Goal: Transaction & Acquisition: Purchase product/service

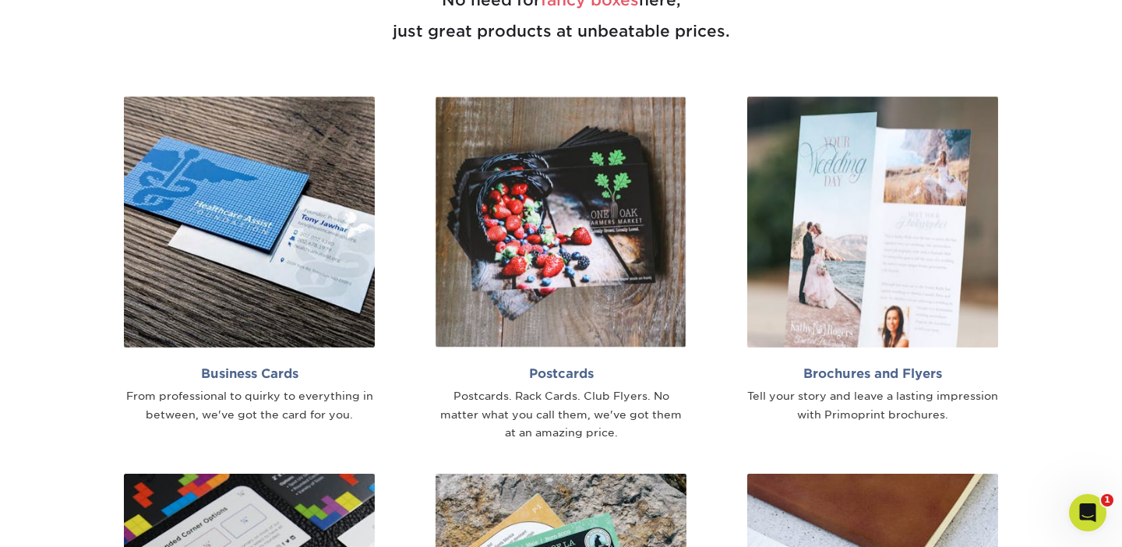
scroll to position [936, 0]
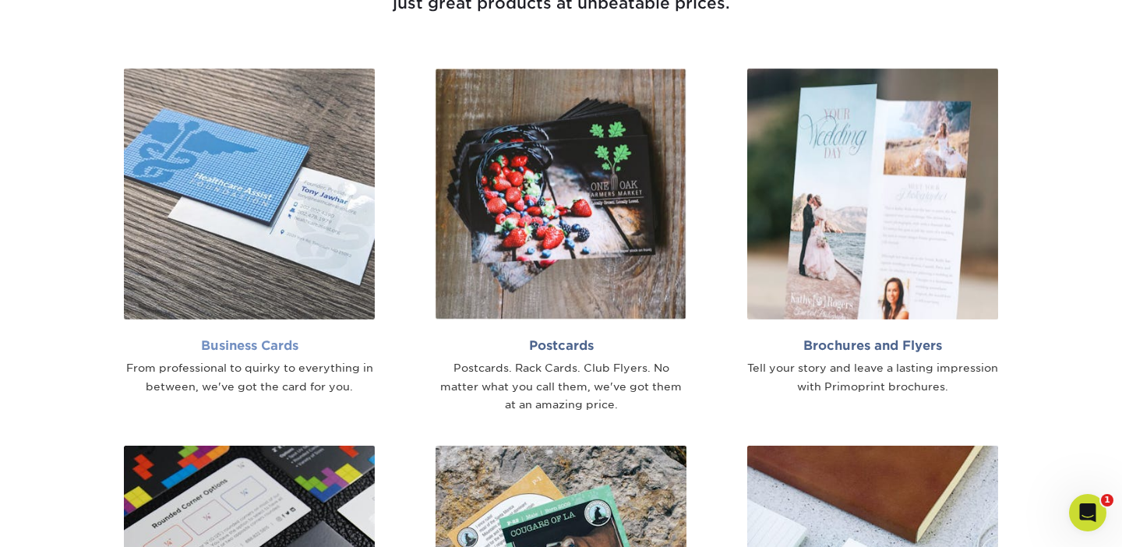
click at [289, 270] on img at bounding box center [249, 194] width 251 height 251
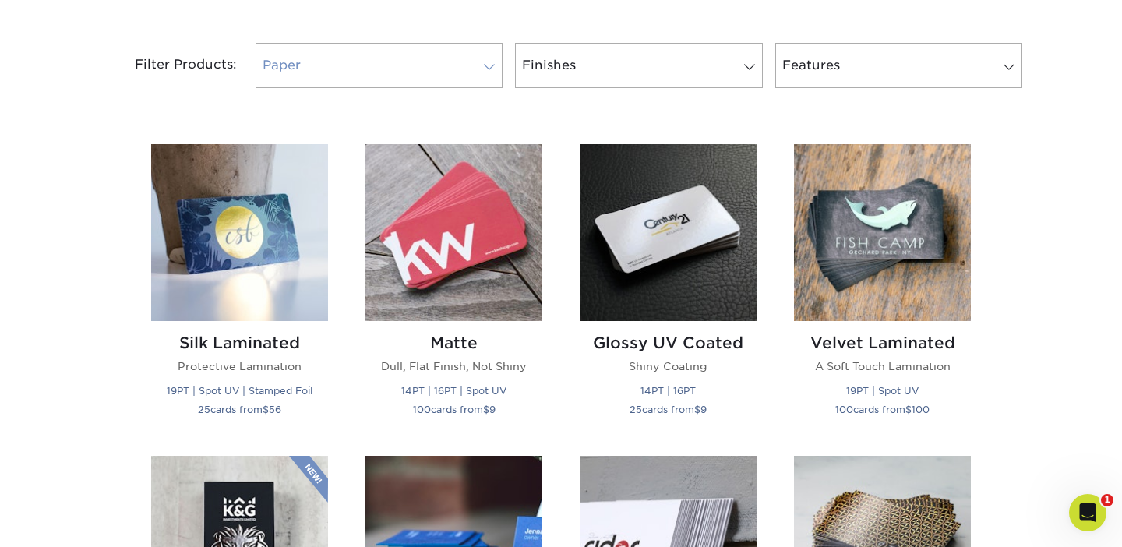
scroll to position [646, 0]
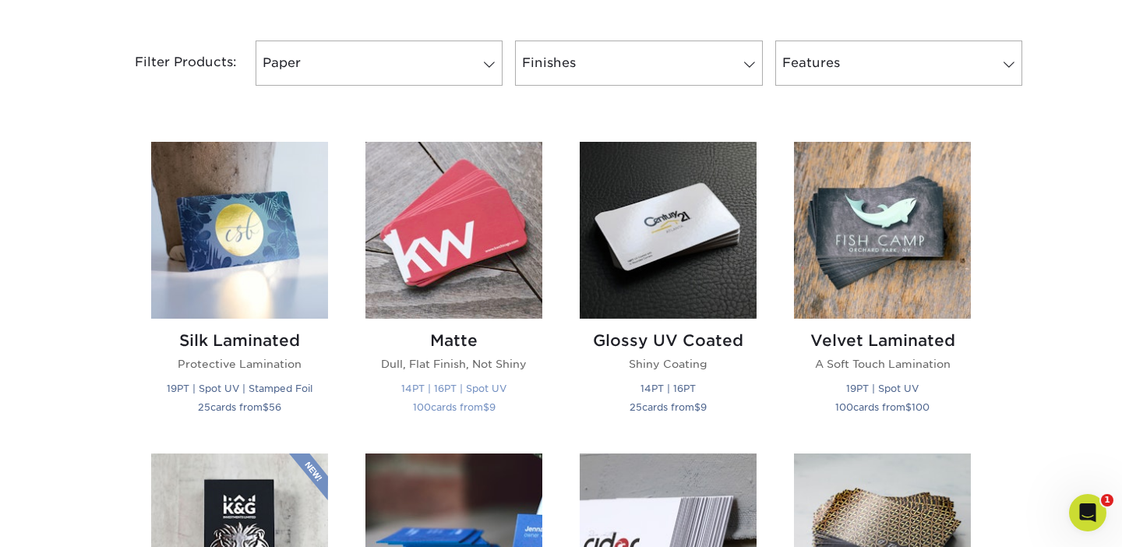
click at [411, 259] on img at bounding box center [453, 230] width 177 height 177
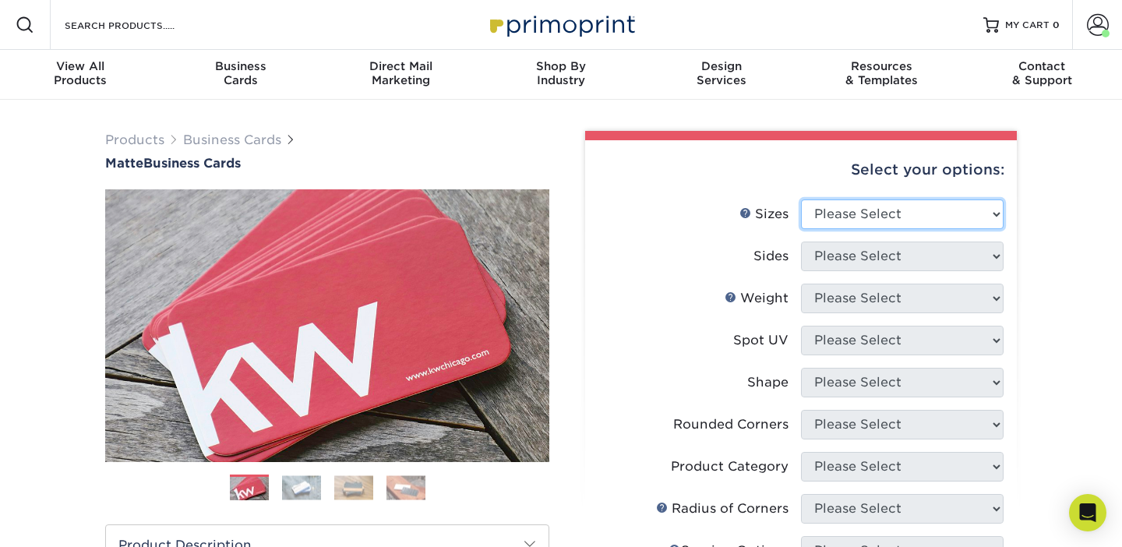
click at [849, 208] on select "Please Select 1.5" x 3.5" - Mini 1.75" x 3.5" - Mini 2" x 2" - Square 2" x 3" -…" at bounding box center [902, 214] width 203 height 30
select select "1.75x3.50"
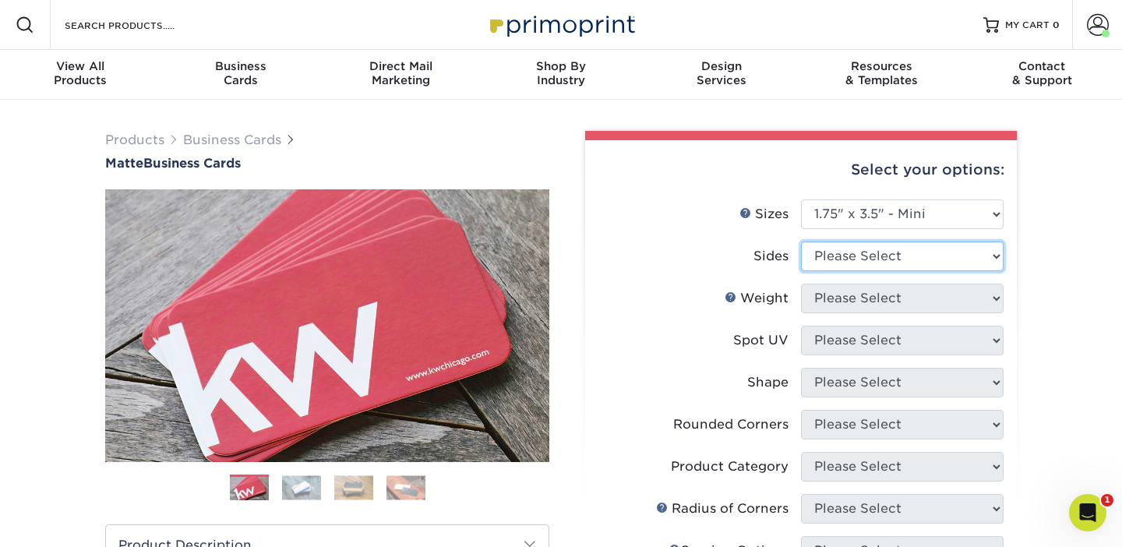
click at [867, 259] on select "Please Select Print Both Sides Print Front Only" at bounding box center [902, 257] width 203 height 30
select select "13abbda7-1d64-4f25-8bb2-c179b224825d"
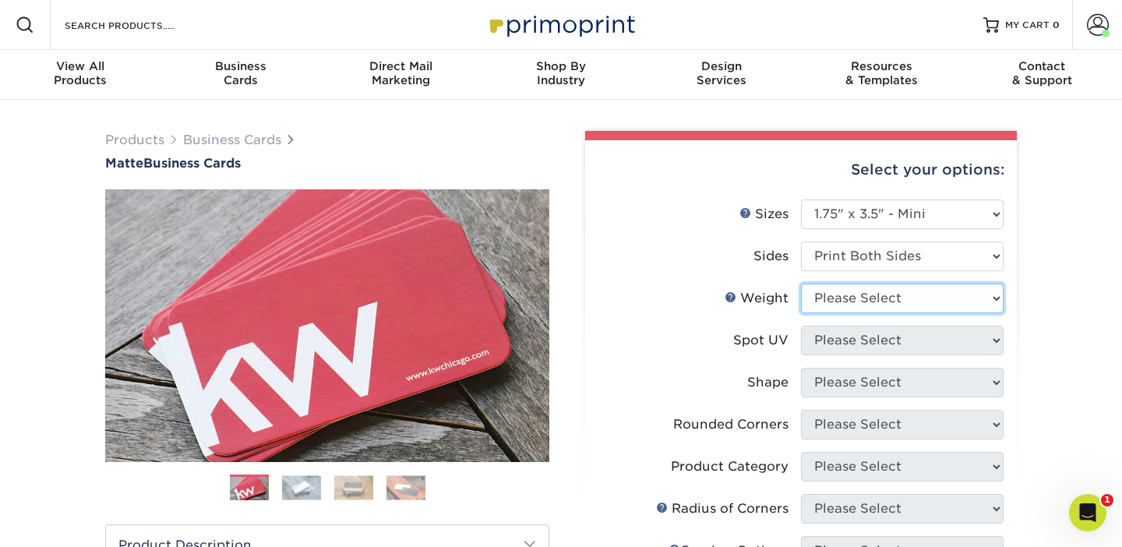
click at [863, 300] on select "Please Select 16PT 14PT" at bounding box center [902, 299] width 203 height 30
select select "16PT"
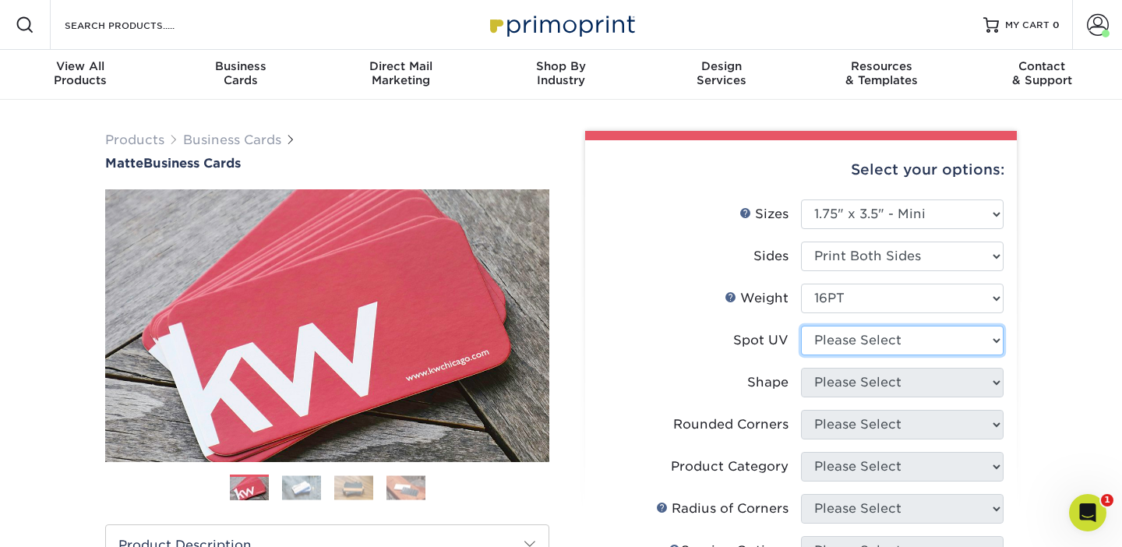
click at [854, 343] on select "Please Select No Spot UV Front and Back (Both Sides) Front Only Back Only" at bounding box center [902, 341] width 203 height 30
select select "3"
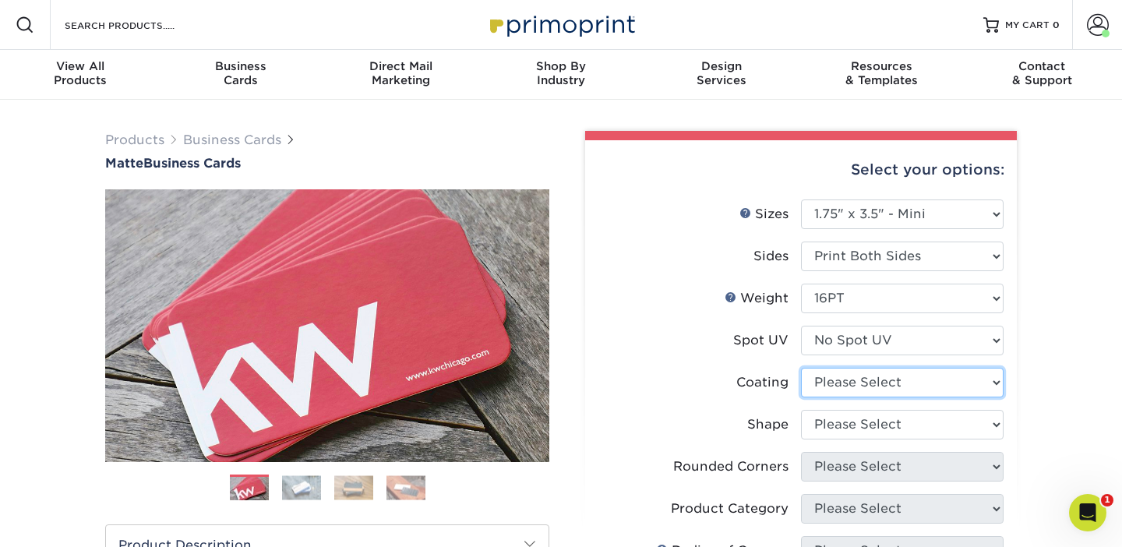
click at [851, 377] on select at bounding box center [902, 383] width 203 height 30
select select "121bb7b5-3b4d-429f-bd8d-bbf80e953313"
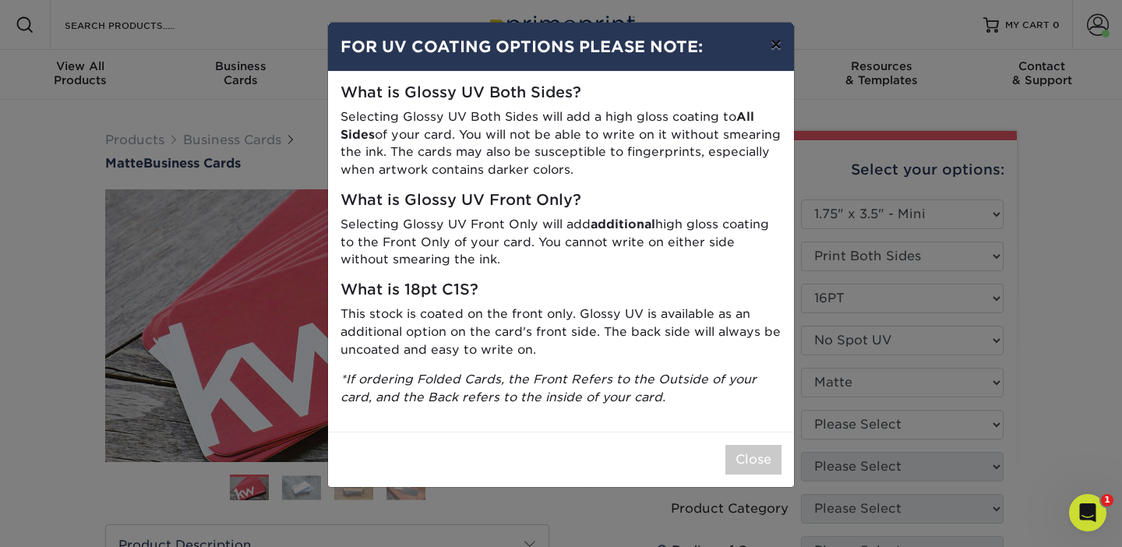
click at [773, 35] on button "×" at bounding box center [776, 45] width 36 height 44
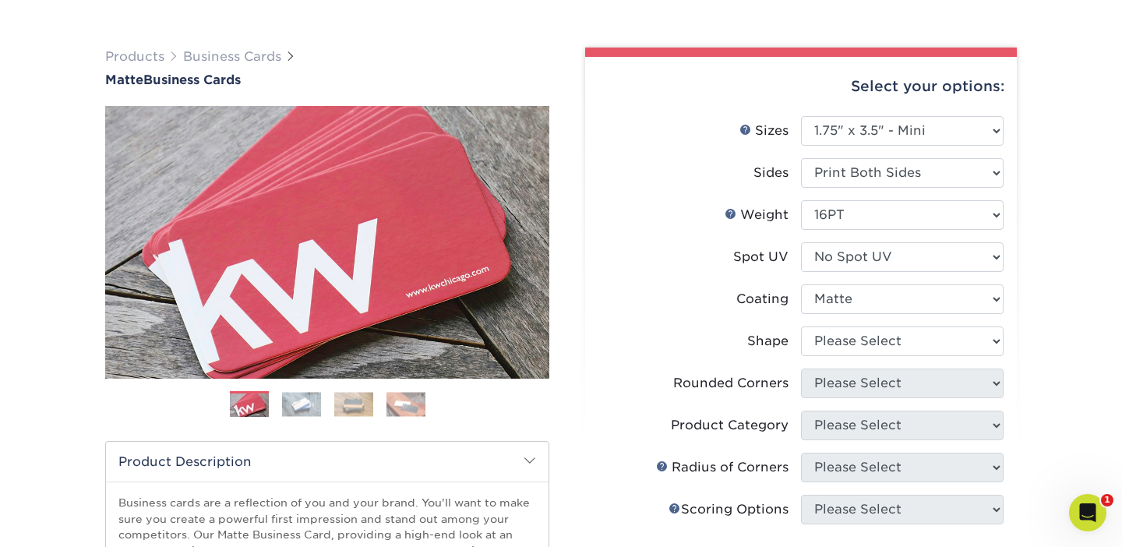
scroll to position [103, 0]
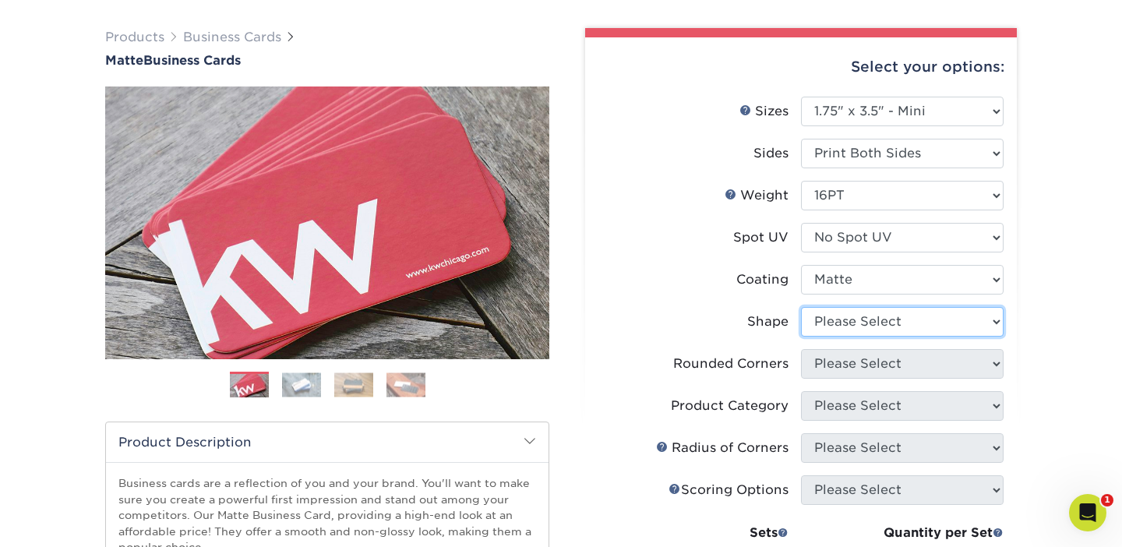
click at [854, 325] on select "Please Select Standard" at bounding box center [902, 322] width 203 height 30
select select "standard"
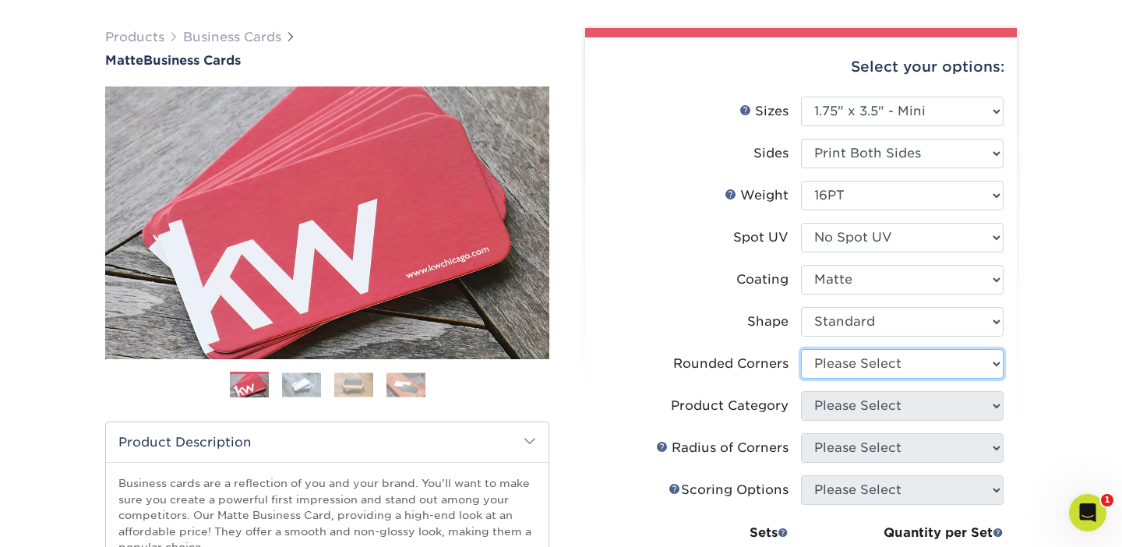
click at [855, 359] on select "Please Select Yes - Round 2 Corners Yes - Round 4 Corners No" at bounding box center [902, 364] width 203 height 30
select select "0"
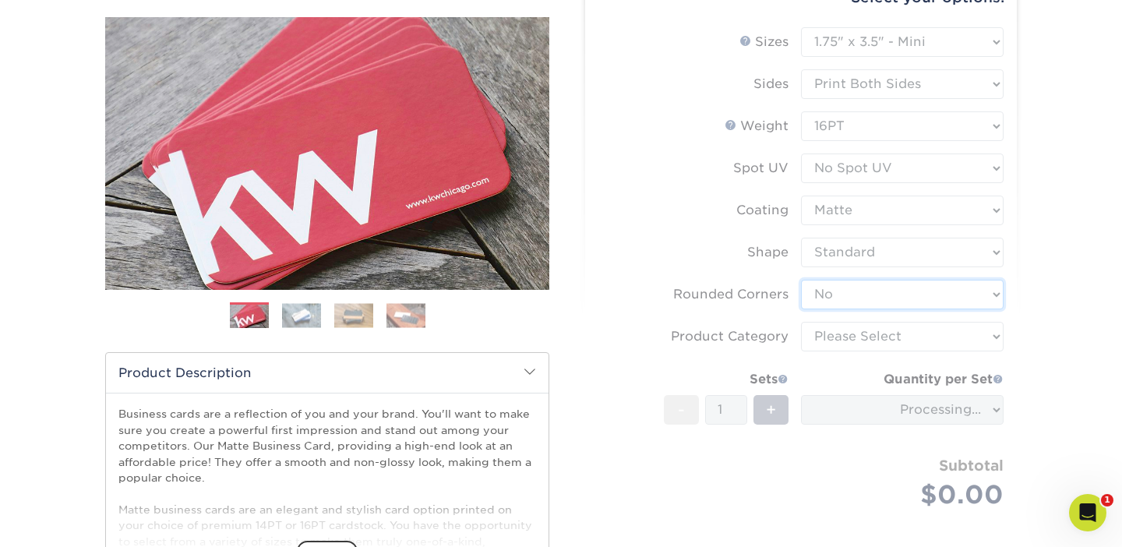
scroll to position [173, 0]
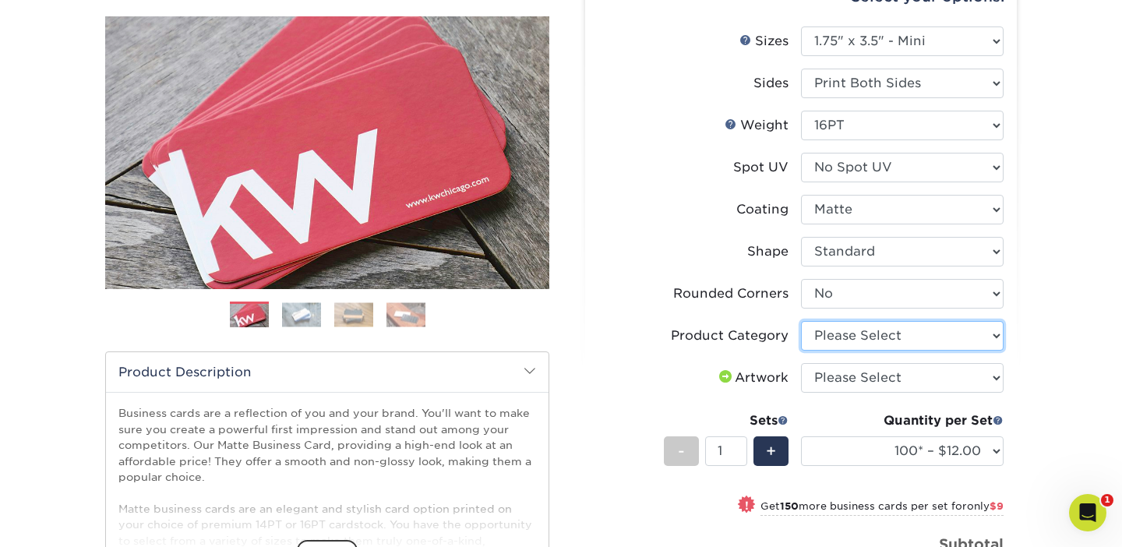
click at [896, 333] on select "Please Select Business Cards" at bounding box center [902, 336] width 203 height 30
select select "3b5148f1-0588-4f88-a218-97bcfdce65c1"
click at [894, 377] on select "Please Select I will upload files I need a design - $100" at bounding box center [902, 378] width 203 height 30
select select "upload"
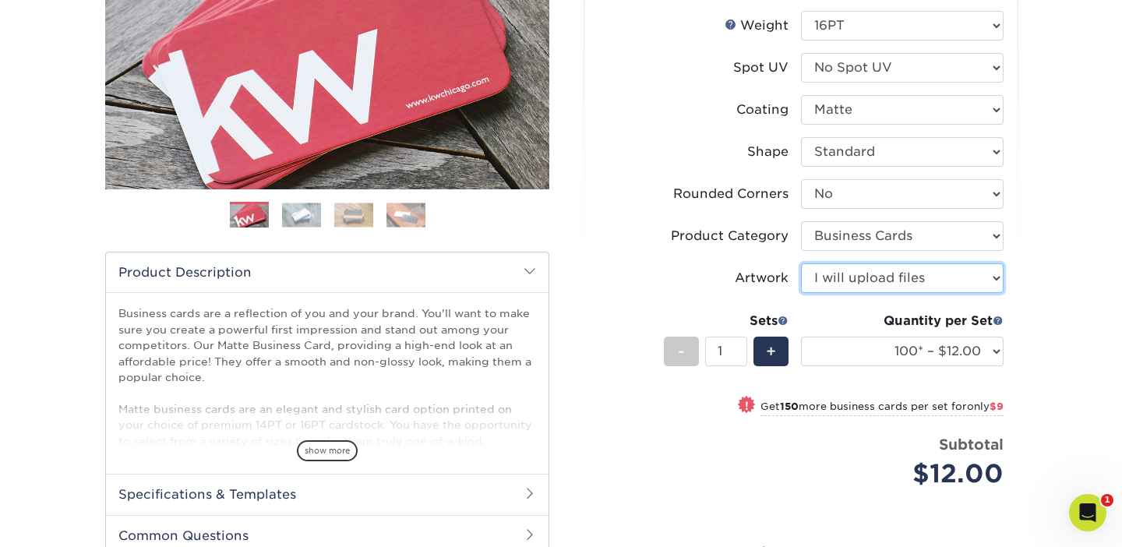
scroll to position [283, 0]
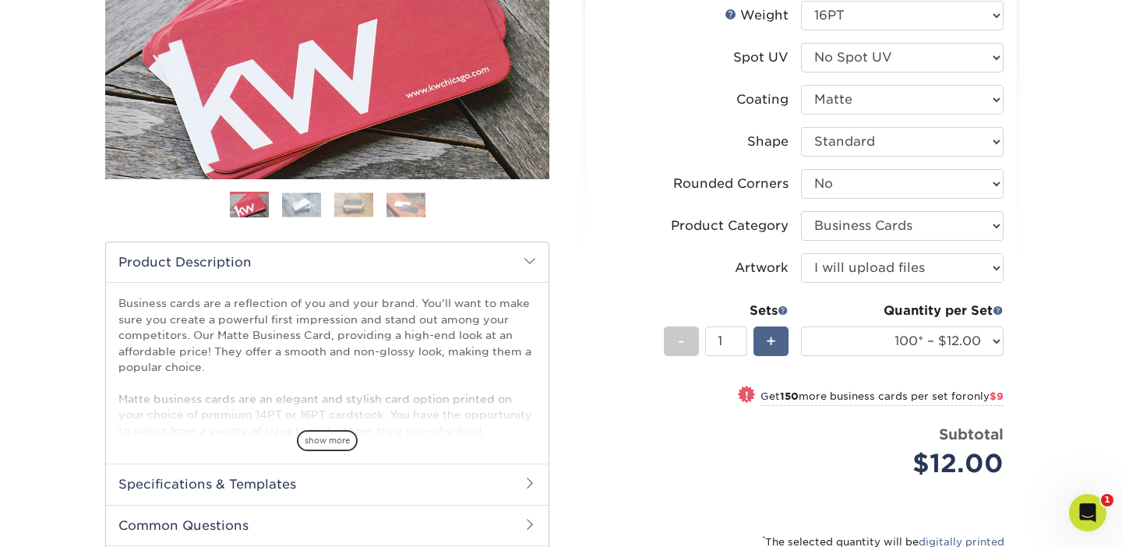
click at [773, 342] on span "+" at bounding box center [771, 341] width 10 height 23
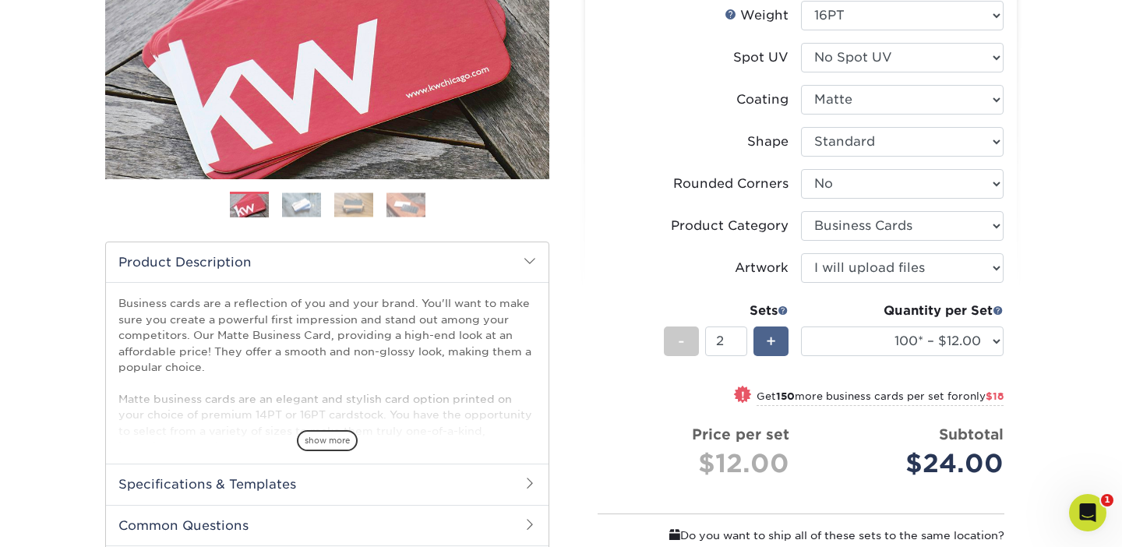
click at [773, 342] on span "+" at bounding box center [771, 341] width 10 height 23
type input "3"
click at [665, 415] on div "! Get 150 more business cards per set for only $27" at bounding box center [800, 404] width 405 height 37
select select "250* – $21.00"
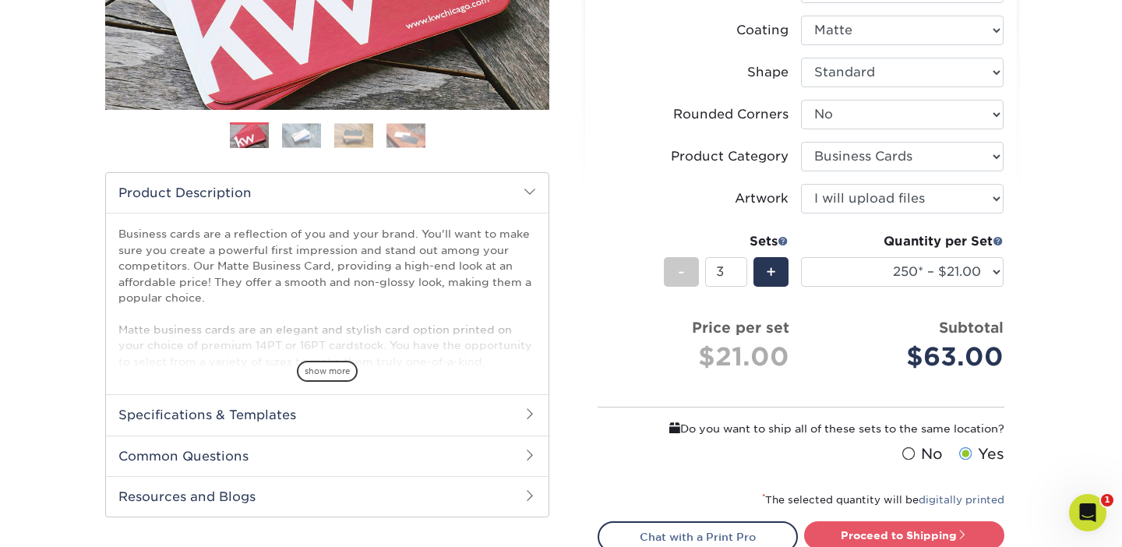
scroll to position [354, 0]
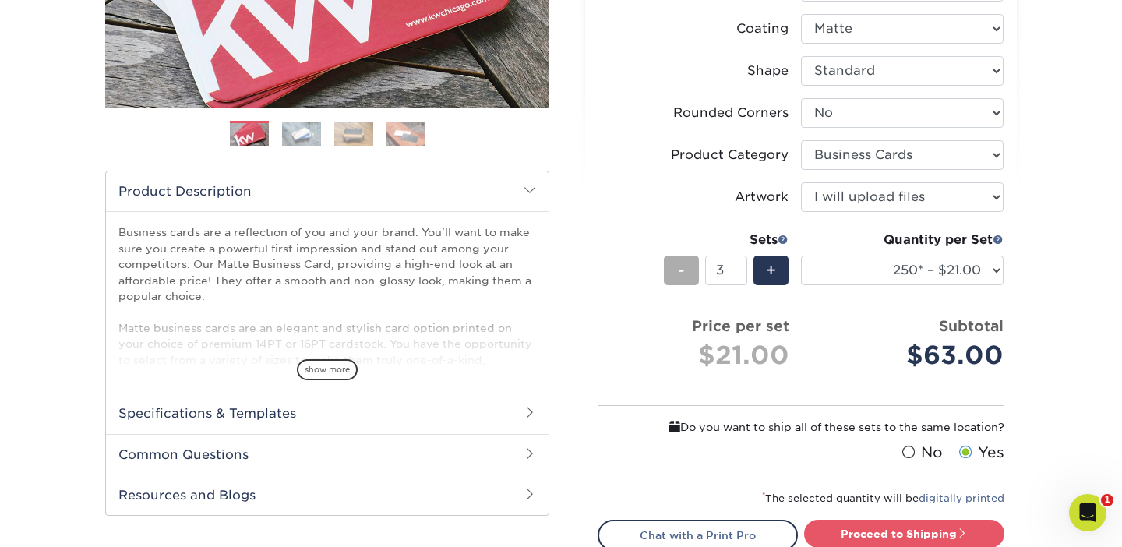
click at [678, 280] on span "-" at bounding box center [681, 270] width 7 height 23
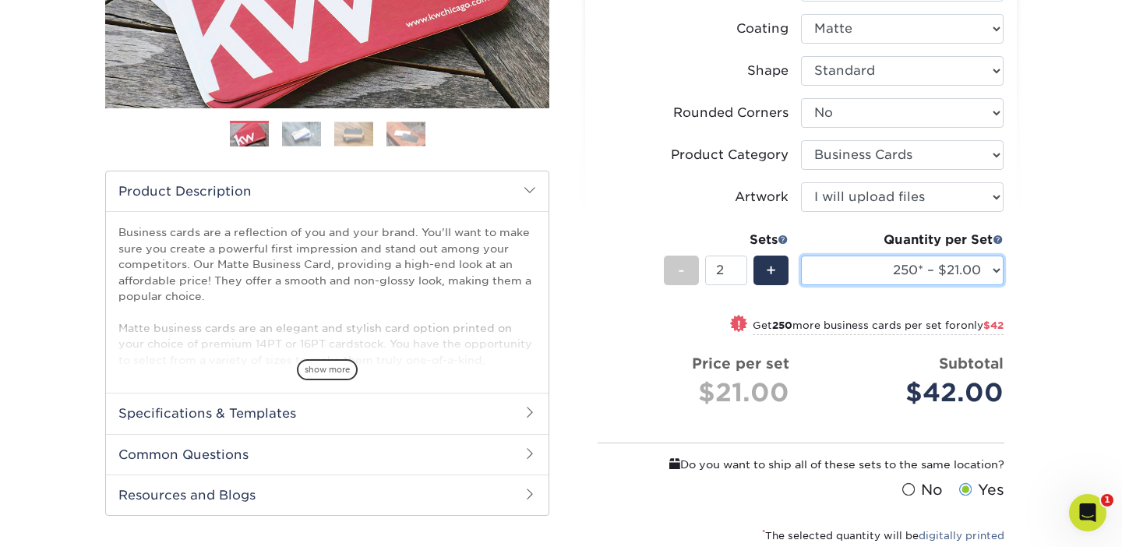
click at [966, 256] on select "100* – $12.00 250* – $21.00 500 – $42.00 1000 – $60.00 2500 – $129.00 5000 – $1…" at bounding box center [902, 271] width 203 height 30
click at [680, 281] on div "-" at bounding box center [681, 271] width 35 height 30
type input "1"
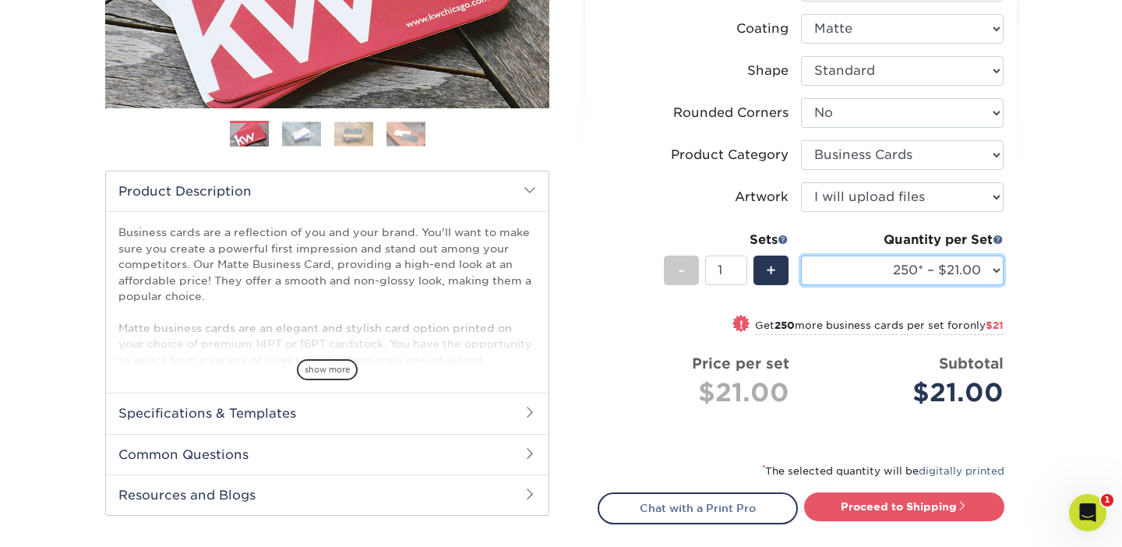
click at [941, 275] on select "100* – $12.00 250* – $21.00 500 – $42.00 1000 – $60.00 2500 – $129.00 5000 – $1…" at bounding box center [902, 271] width 203 height 30
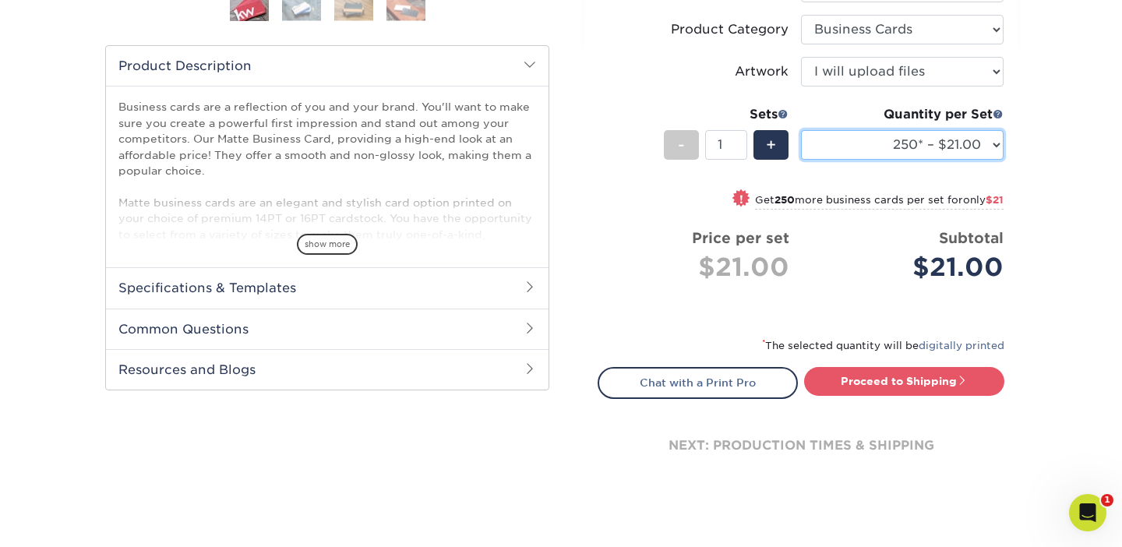
scroll to position [482, 0]
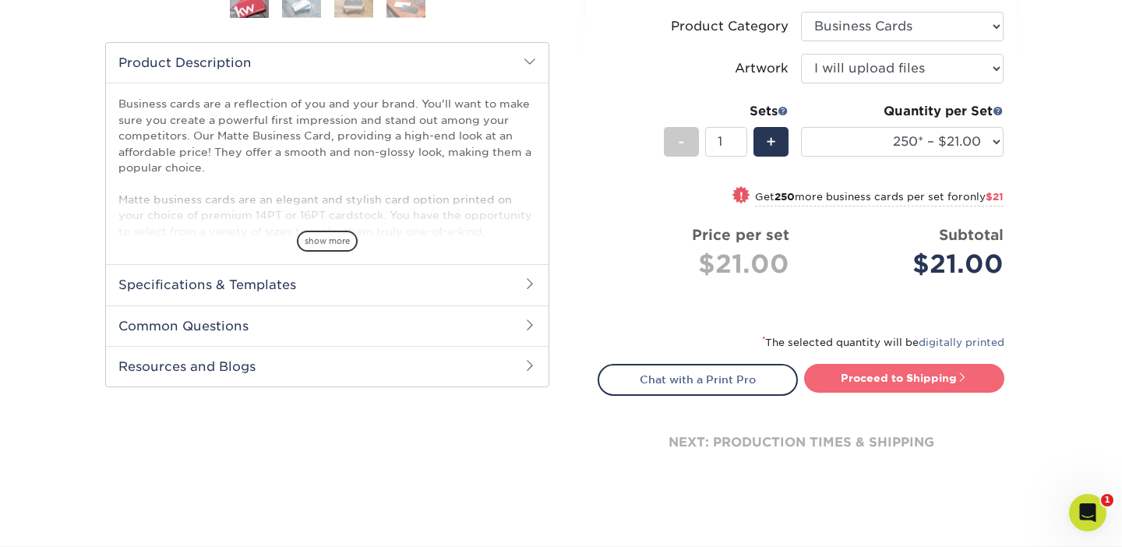
click at [913, 376] on link "Proceed to Shipping" at bounding box center [904, 378] width 200 height 28
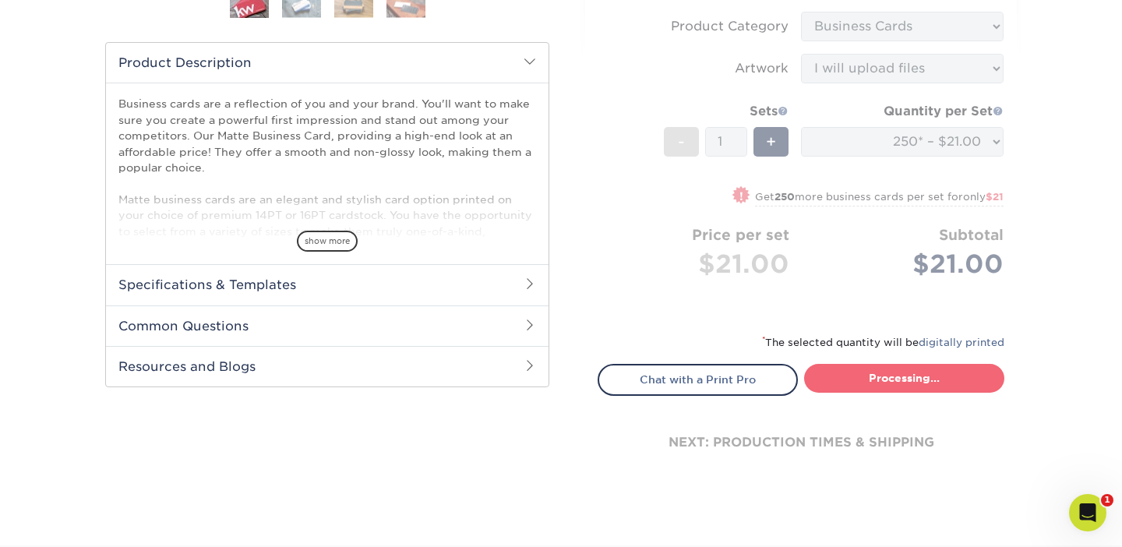
type input "Set 1"
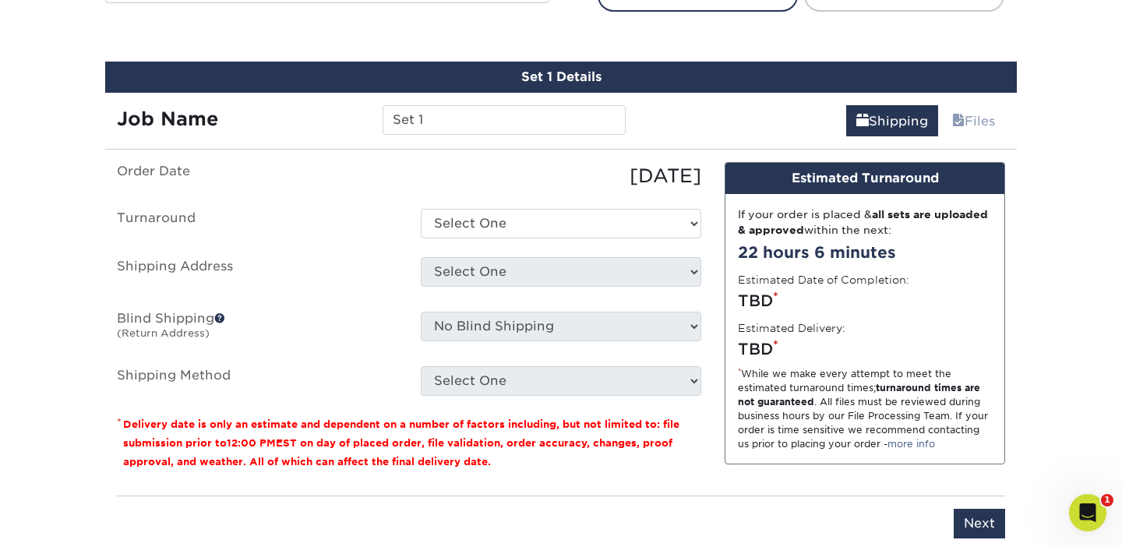
scroll to position [888, 0]
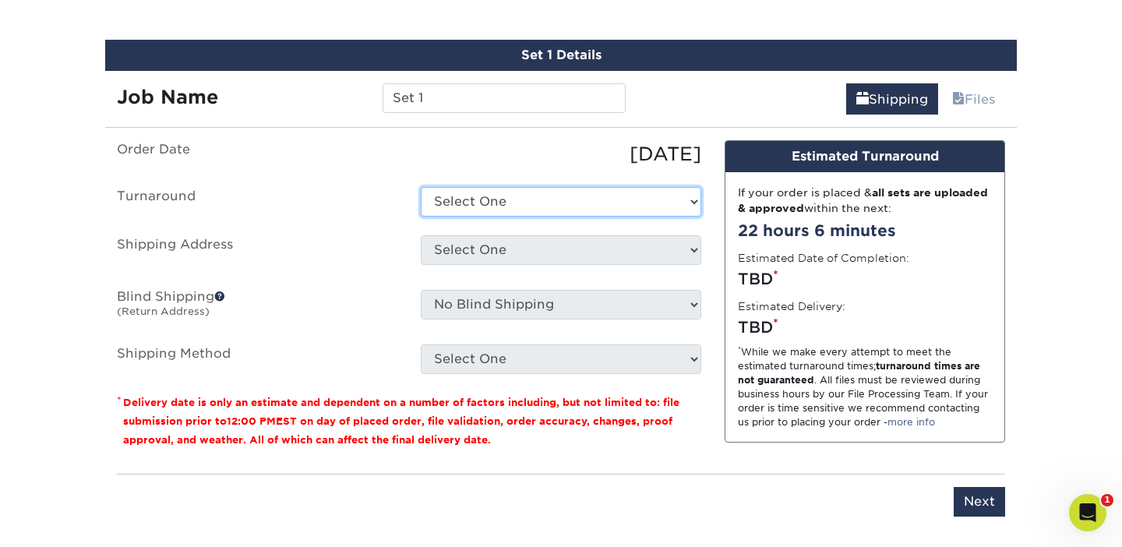
click at [502, 210] on select "Select One 2-4 Business Days 2 Day Next Business Day" at bounding box center [561, 202] width 281 height 30
select select "7d3888be-e747-4da6-b387-a5a9078c6866"
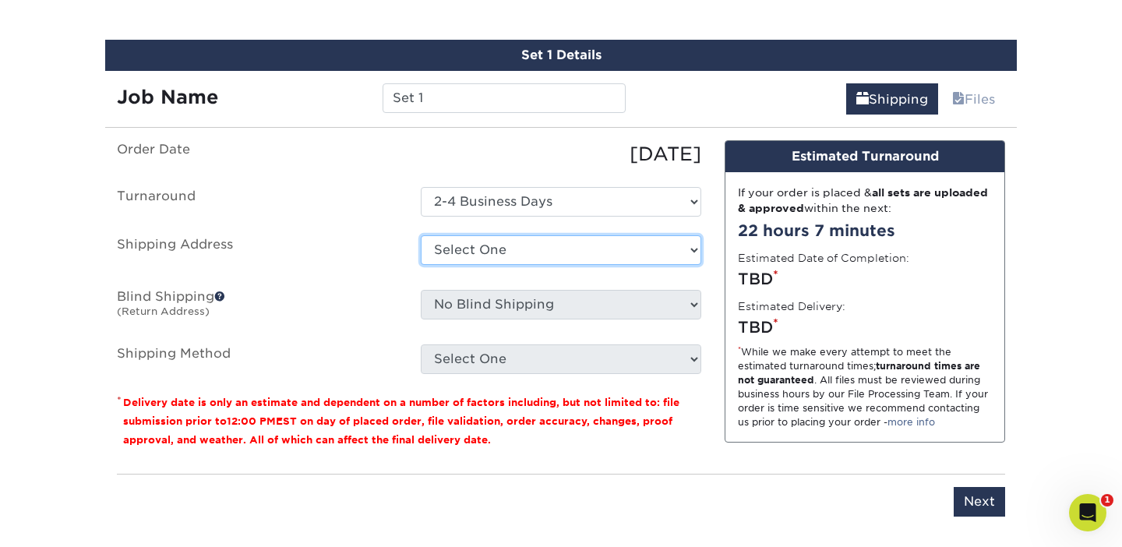
click at [509, 246] on select "Select One home + Add New Address" at bounding box center [561, 250] width 281 height 30
select select "286358"
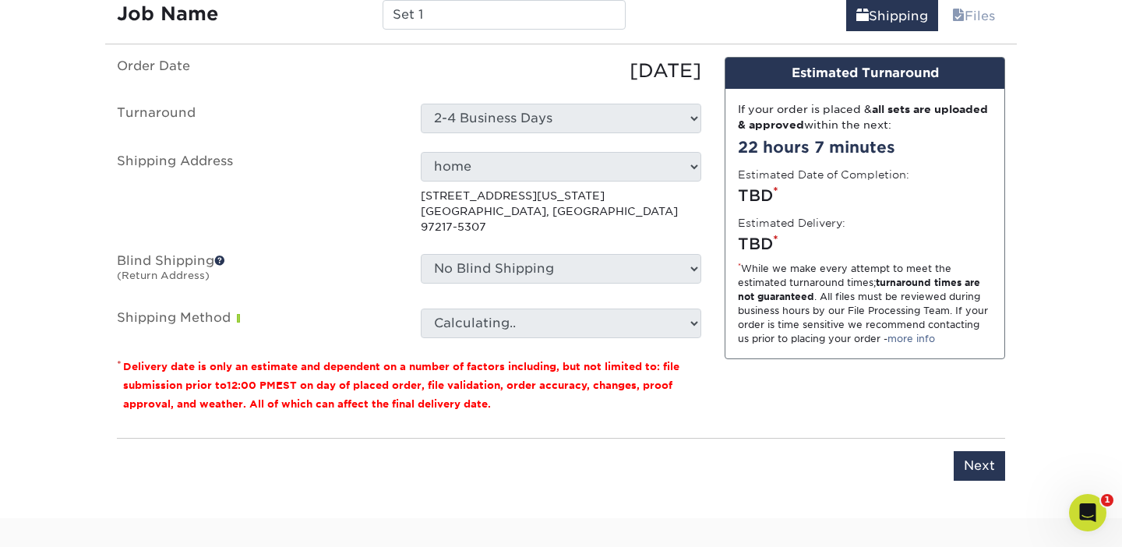
scroll to position [984, 0]
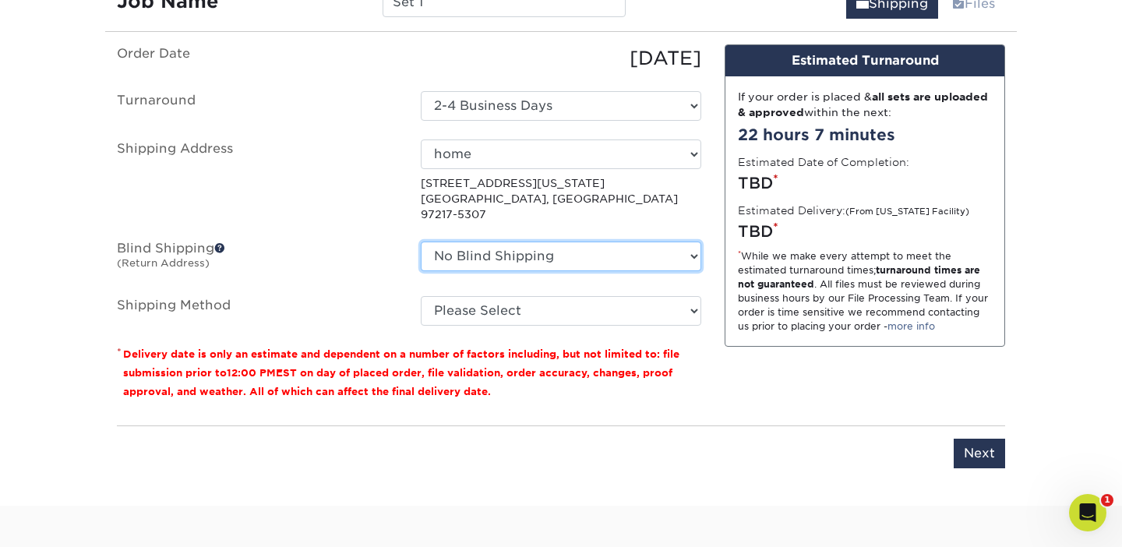
click at [624, 253] on select "No Blind Shipping home + Add New Address" at bounding box center [561, 257] width 281 height 30
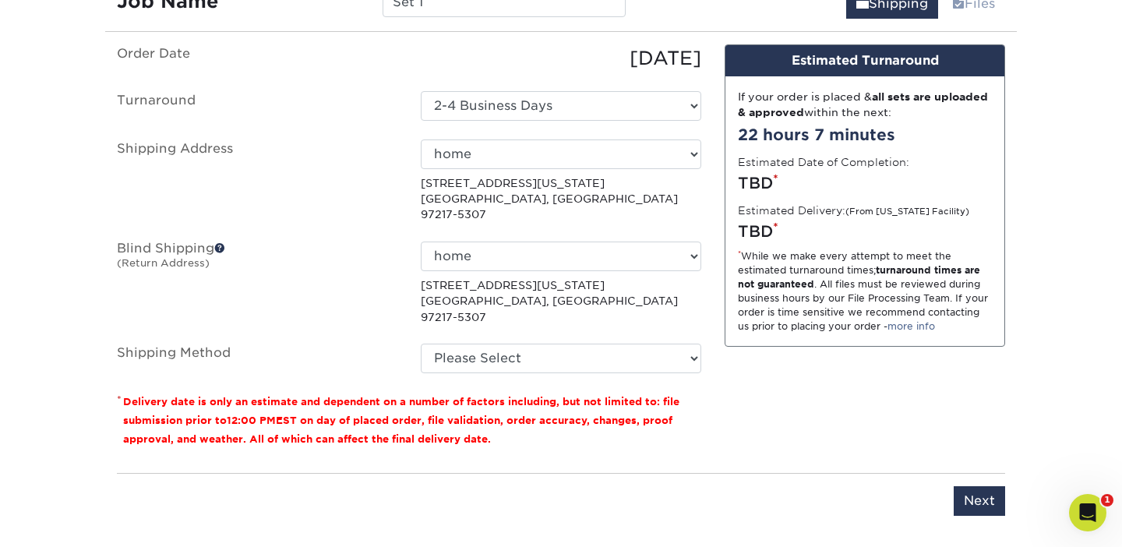
click at [223, 242] on span at bounding box center [219, 247] width 11 height 11
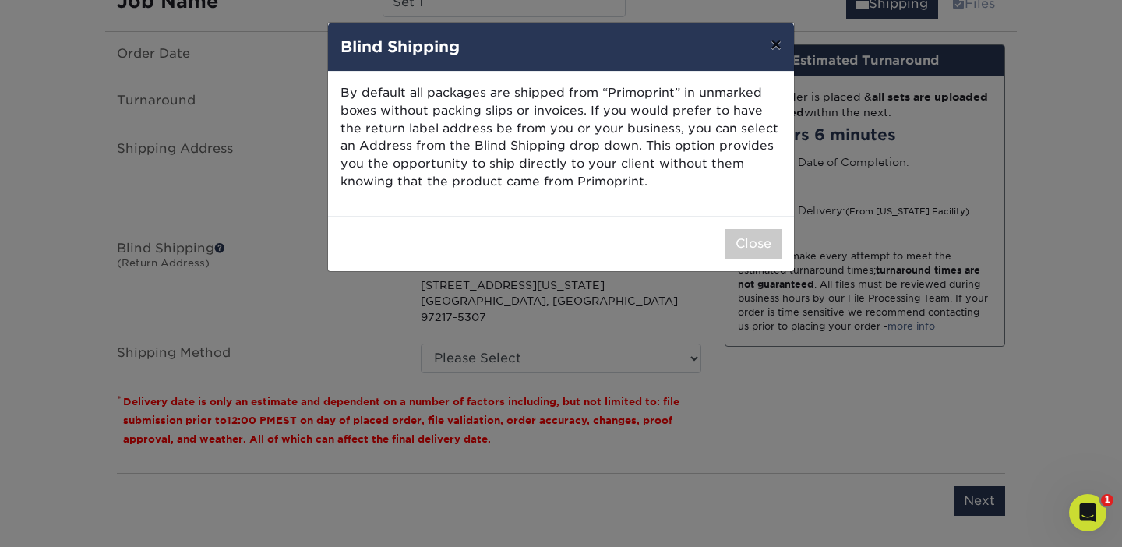
click at [769, 44] on button "×" at bounding box center [776, 45] width 36 height 44
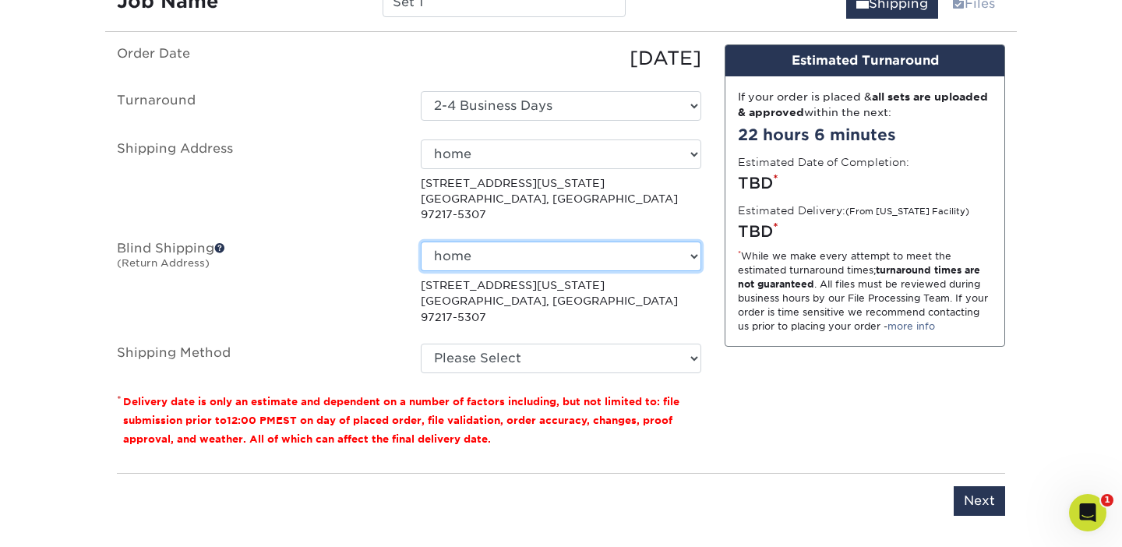
click at [693, 242] on select "No Blind Shipping home + Add New Address" at bounding box center [561, 257] width 281 height 30
select select "-1"
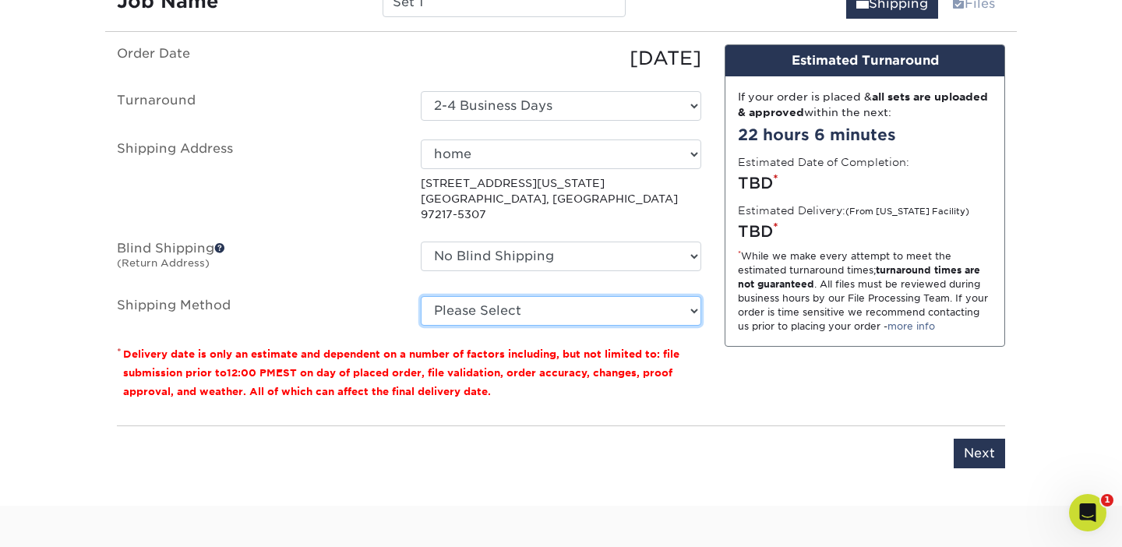
click at [575, 298] on select "Please Select Ground Shipping (+$7.84) 3 Day Shipping Service (+$20.07) 2 Day A…" at bounding box center [561, 311] width 281 height 30
select select "03"
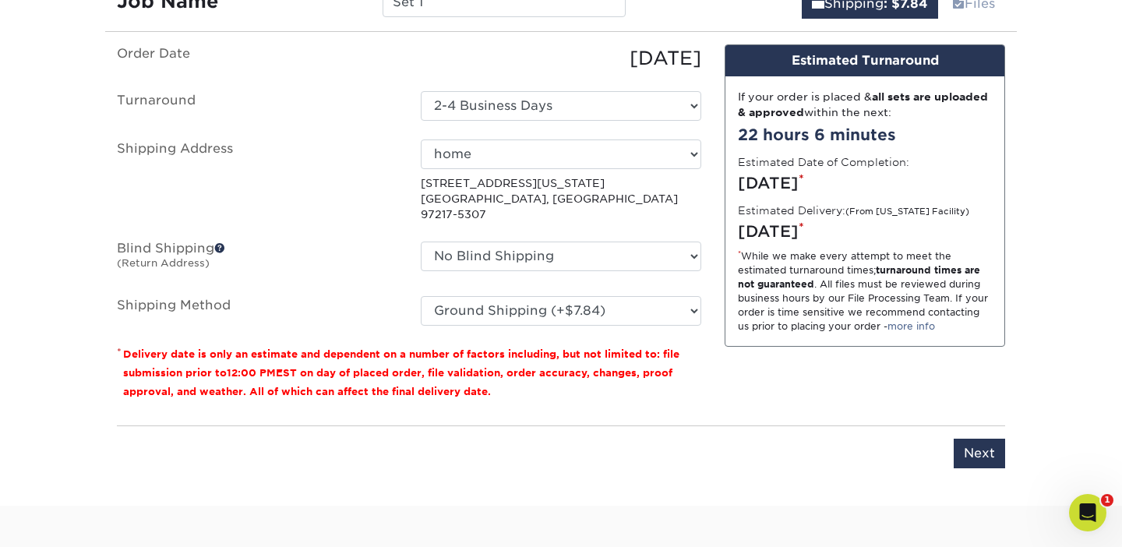
click at [339, 296] on label "Shipping Method" at bounding box center [257, 311] width 304 height 30
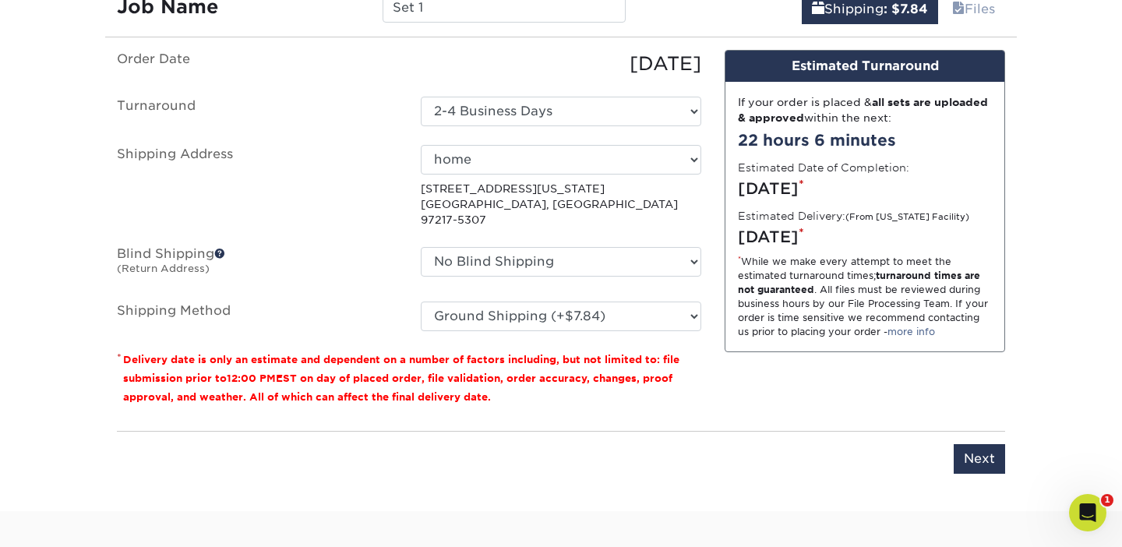
scroll to position [1000, 0]
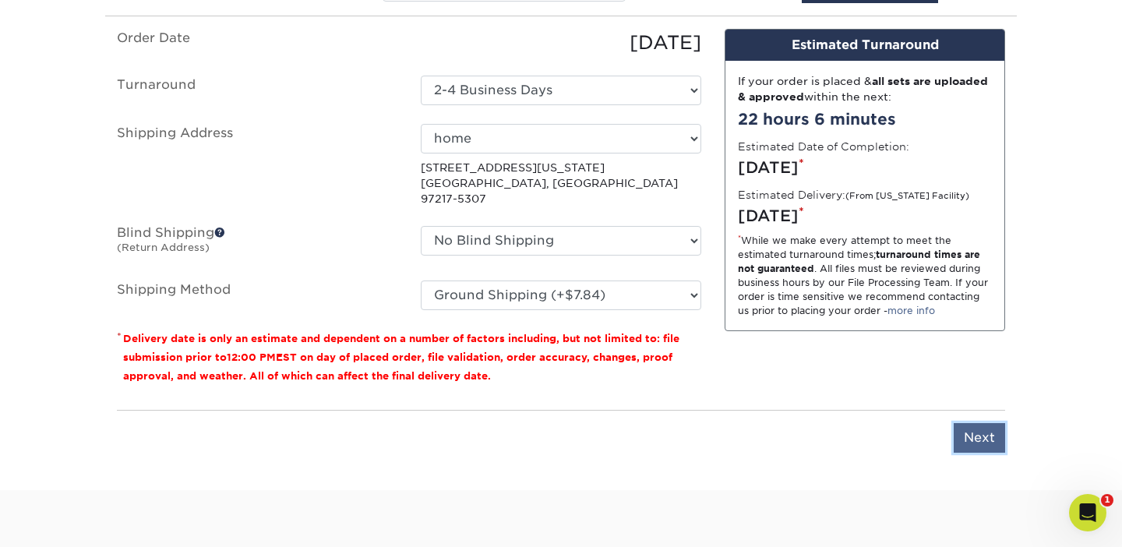
click at [969, 423] on input "Next" at bounding box center [979, 438] width 51 height 30
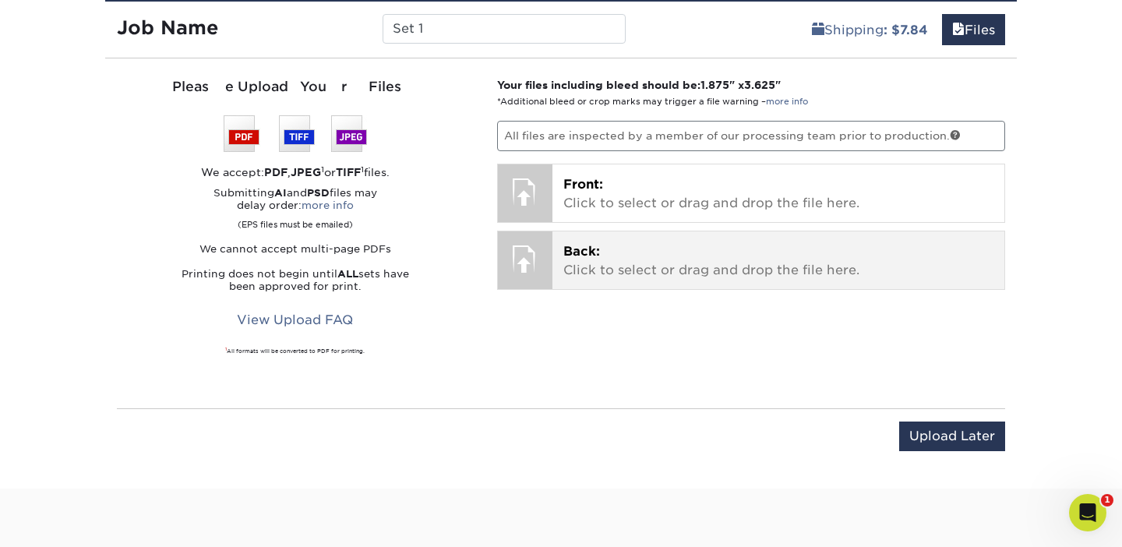
scroll to position [951, 0]
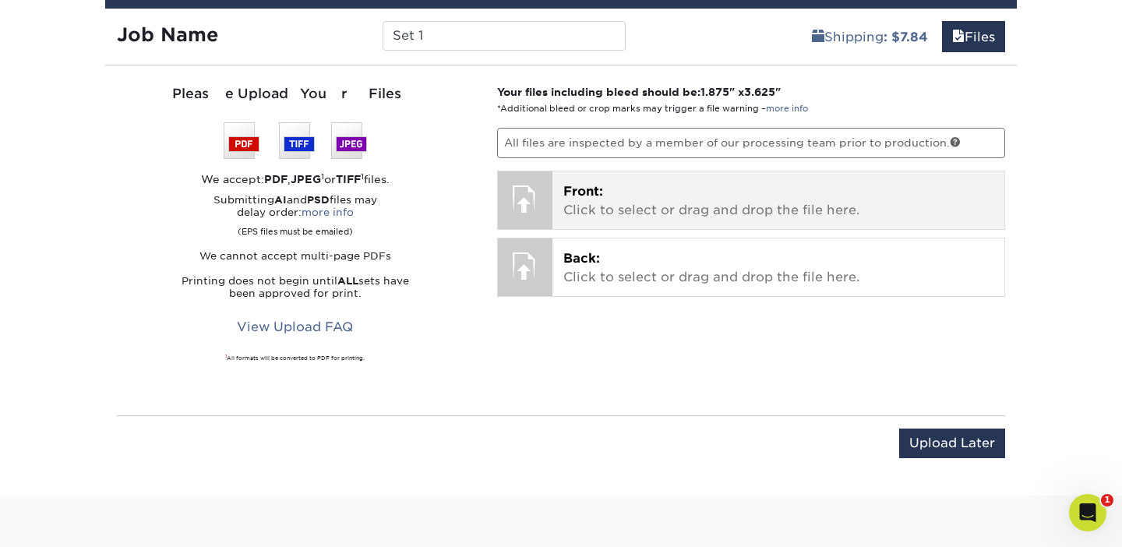
click at [841, 203] on p "Front: Click to select or drag and drop the file here." at bounding box center [778, 200] width 431 height 37
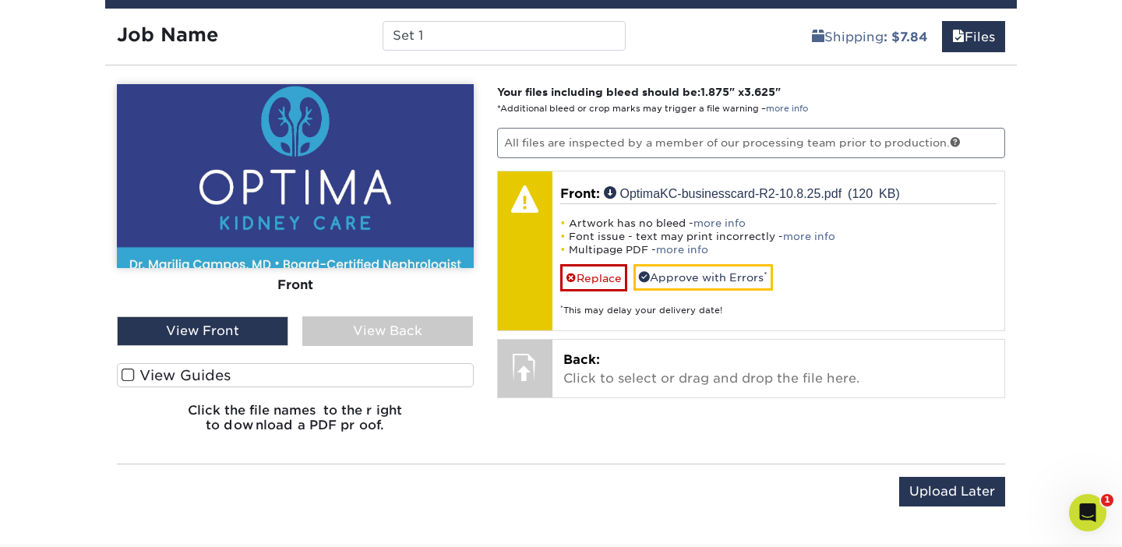
scroll to position [987, 0]
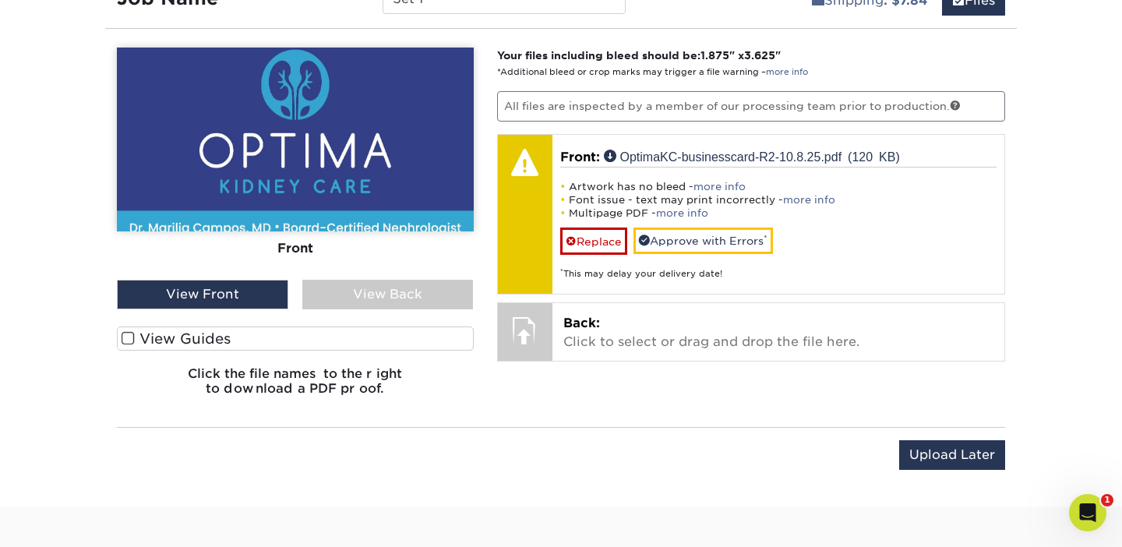
click at [214, 314] on div "Front Back View Front View Back Front" at bounding box center [295, 229] width 357 height 362
click at [222, 302] on div "View Front" at bounding box center [202, 295] width 171 height 30
click at [235, 301] on div "View Front" at bounding box center [202, 295] width 171 height 30
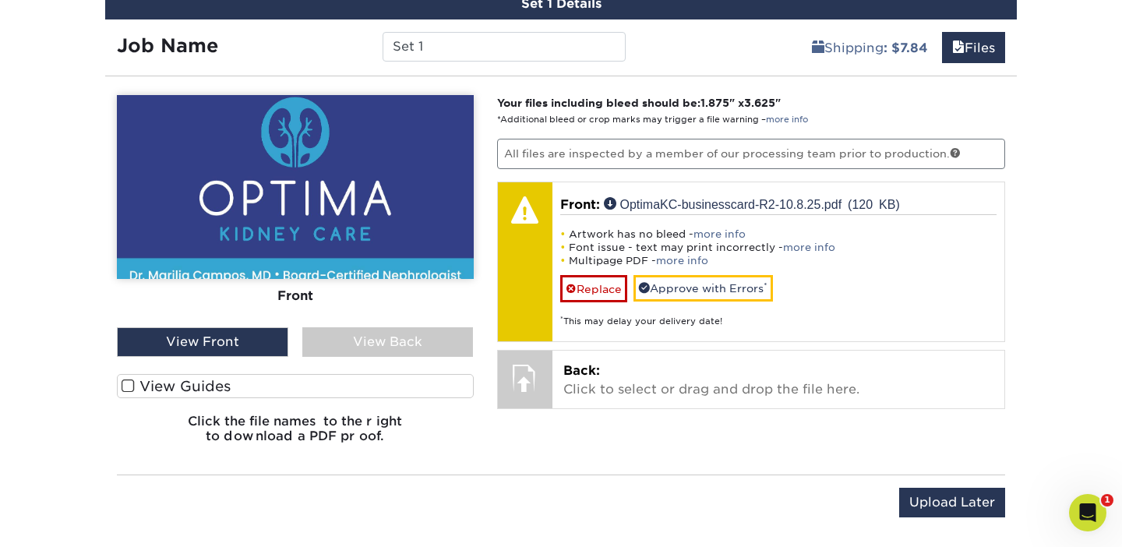
click at [184, 344] on div "View Front" at bounding box center [202, 342] width 171 height 30
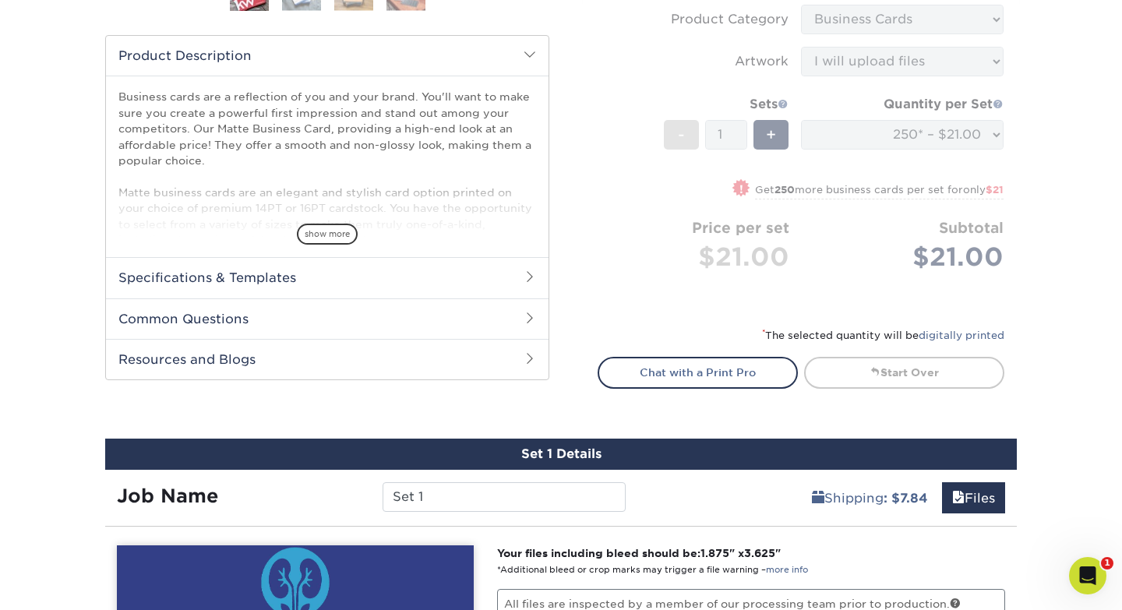
scroll to position [0, 0]
